Goal: Entertainment & Leisure: Browse casually

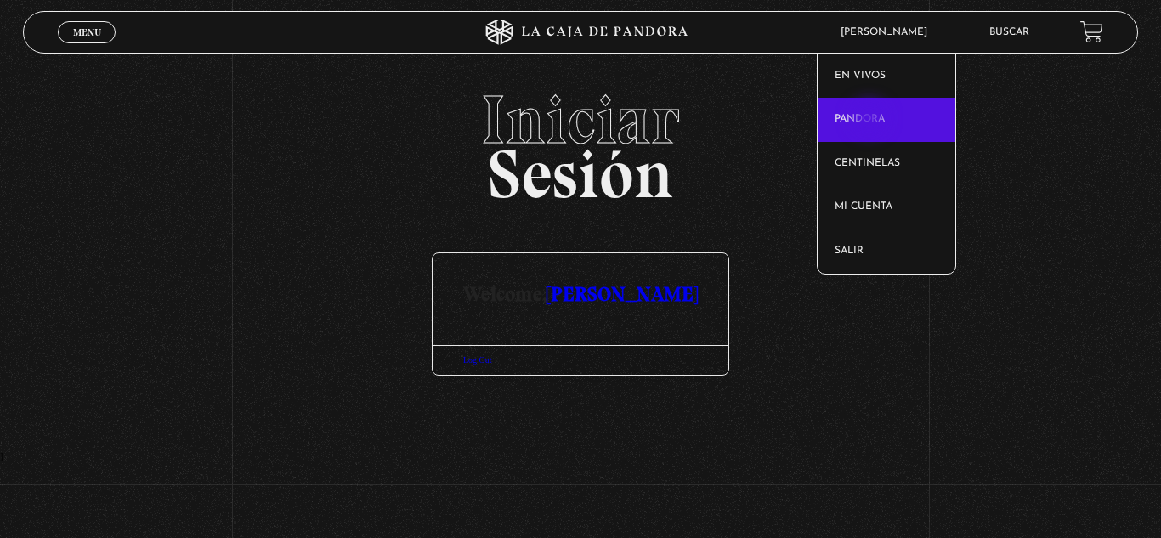
click at [871, 120] on link "Pandora" at bounding box center [887, 120] width 138 height 44
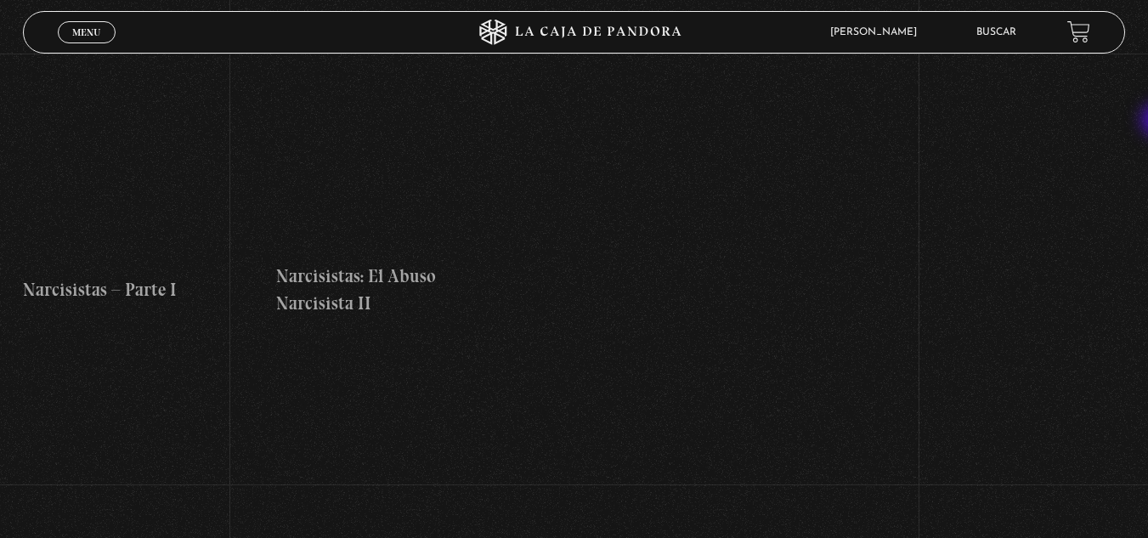
scroll to position [1160, 0]
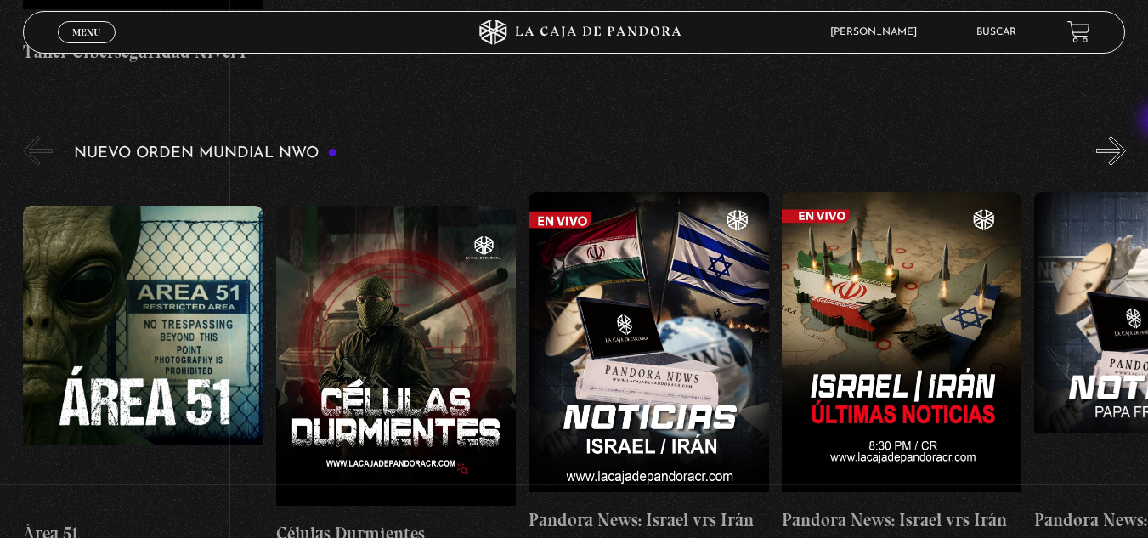
drag, startPoint x: 1158, startPoint y: 24, endPoint x: 1160, endPoint y: 95, distance: 71.5
